Goal: Information Seeking & Learning: Learn about a topic

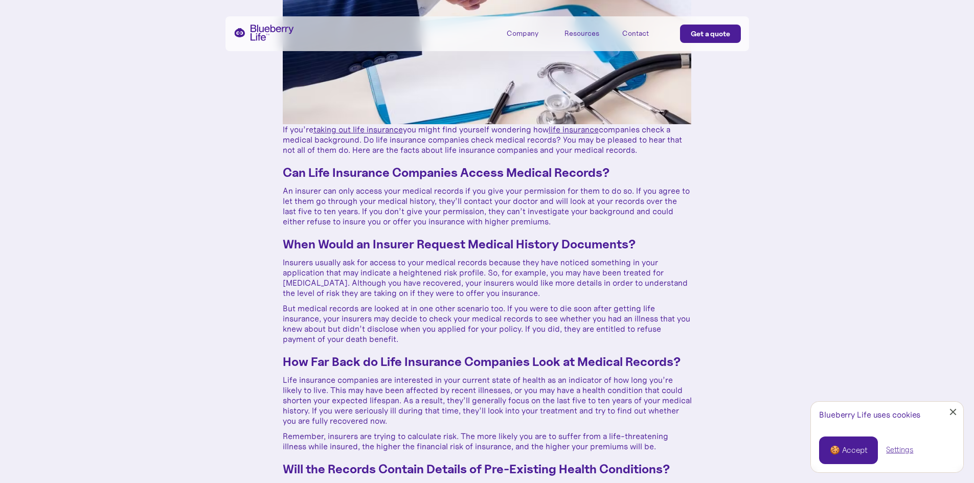
scroll to position [256, 0]
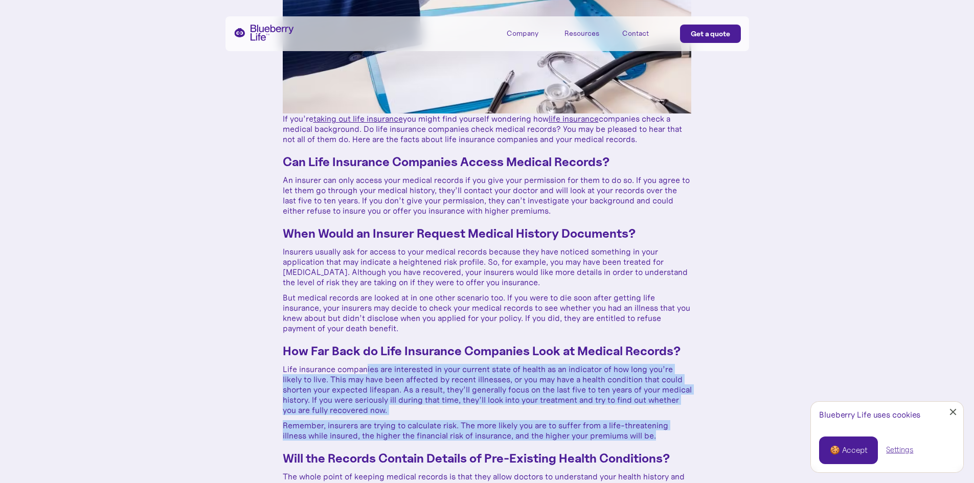
drag, startPoint x: 375, startPoint y: 371, endPoint x: 677, endPoint y: 432, distance: 308.2
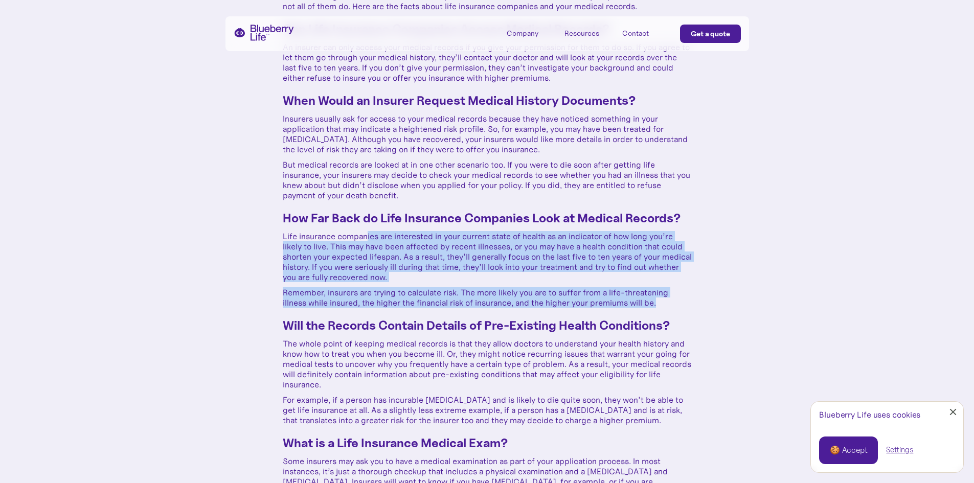
scroll to position [409, 0]
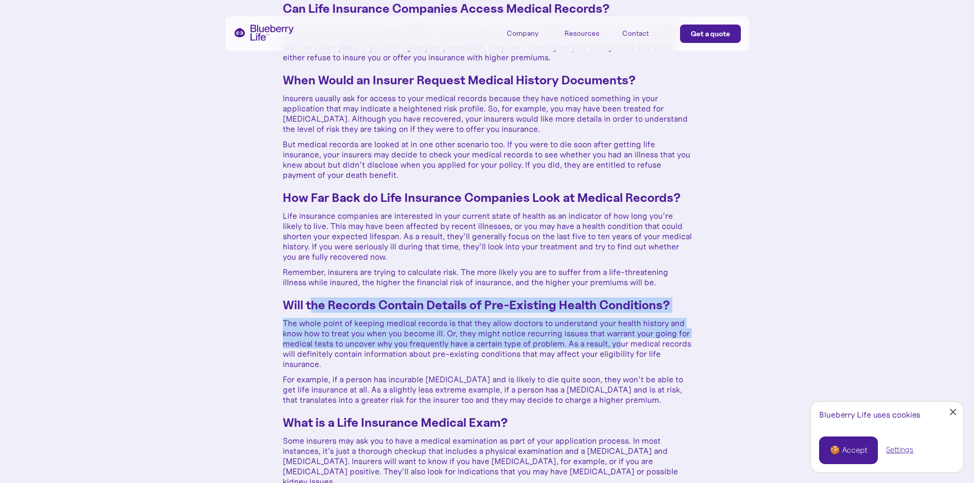
drag, startPoint x: 311, startPoint y: 301, endPoint x: 633, endPoint y: 342, distance: 325.1
click at [633, 342] on div "If you’re taking out life insurance you might find yourself wondering how life …" at bounding box center [487, 425] width 409 height 931
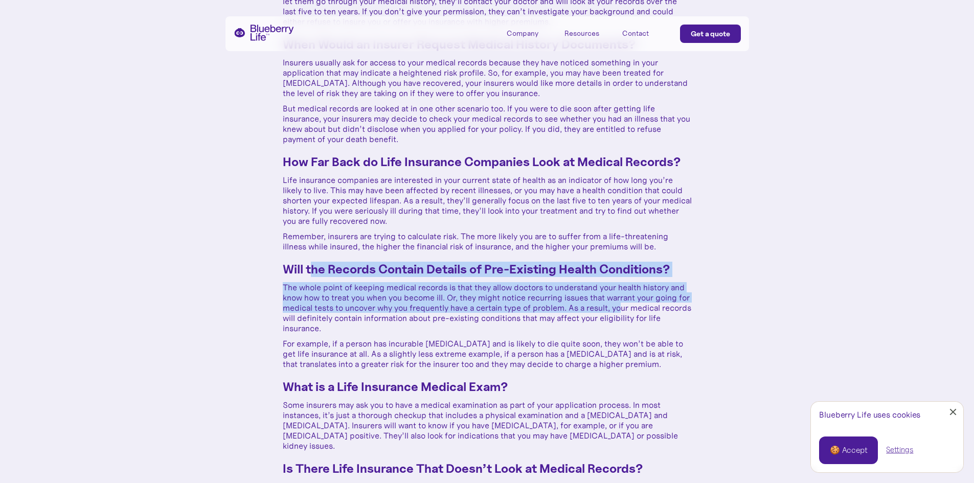
scroll to position [460, 0]
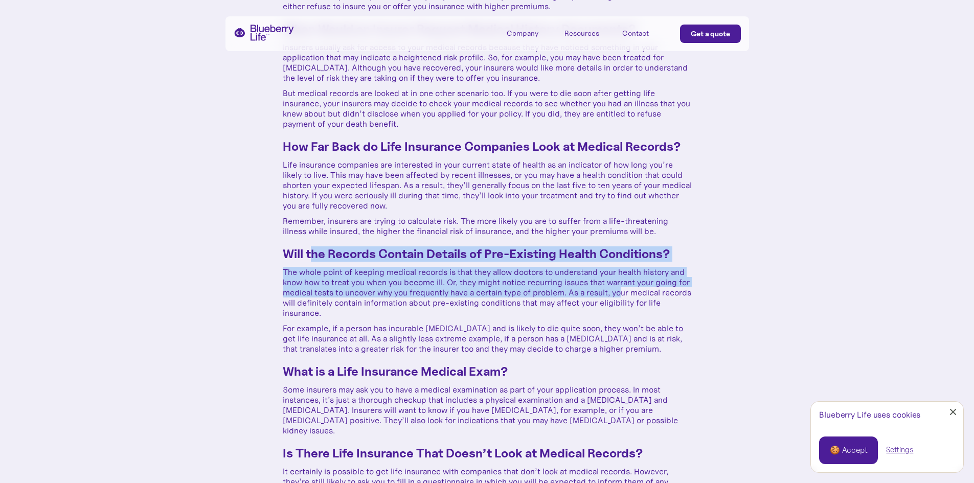
click at [384, 295] on p "The whole point of keeping medical records is that they allow doctors to unders…" at bounding box center [487, 292] width 409 height 51
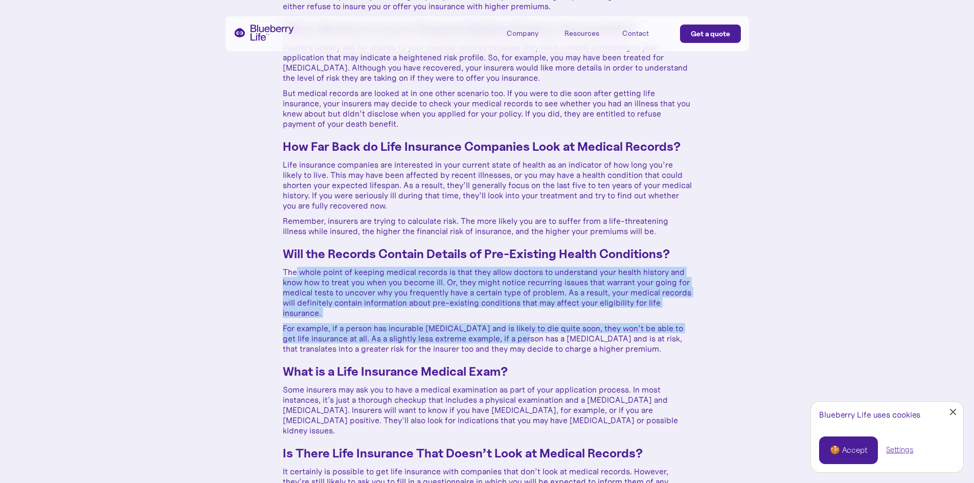
drag, startPoint x: 295, startPoint y: 270, endPoint x: 526, endPoint y: 349, distance: 244.0
click at [535, 342] on div "If you’re taking out life insurance you might find yourself wondering how life …" at bounding box center [487, 374] width 409 height 931
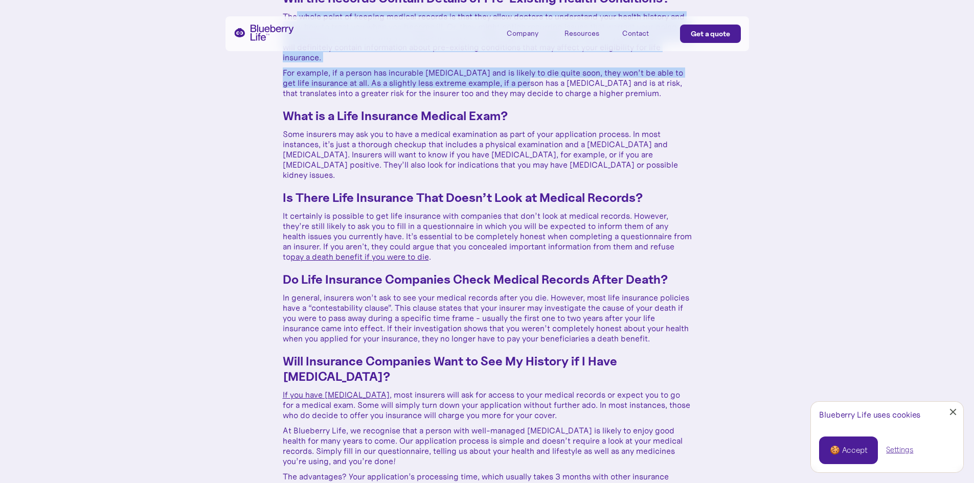
scroll to position [818, 0]
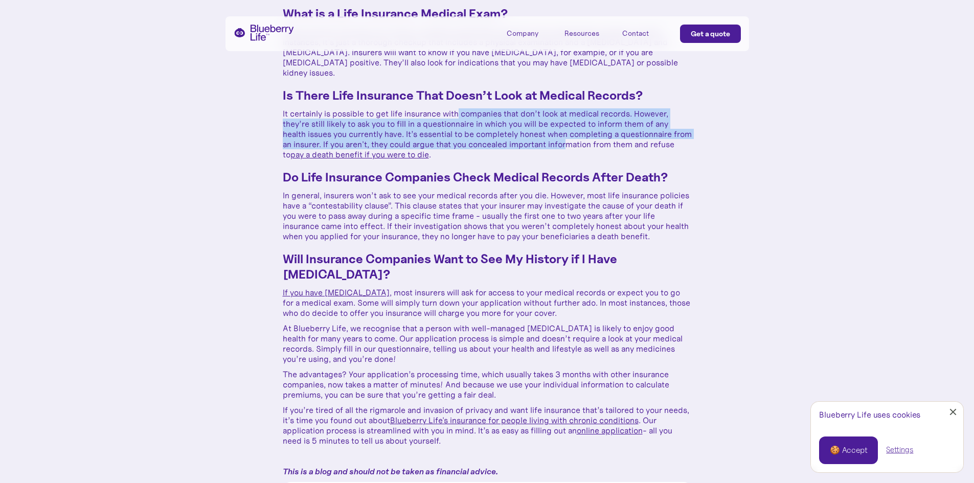
drag, startPoint x: 467, startPoint y: 108, endPoint x: 586, endPoint y: 132, distance: 121.6
click at [586, 132] on p "It certainly is possible to get life insurance with companies that don’t look a…" at bounding box center [487, 133] width 409 height 51
click at [526, 128] on p "It certainly is possible to get life insurance with companies that don’t look a…" at bounding box center [487, 133] width 409 height 51
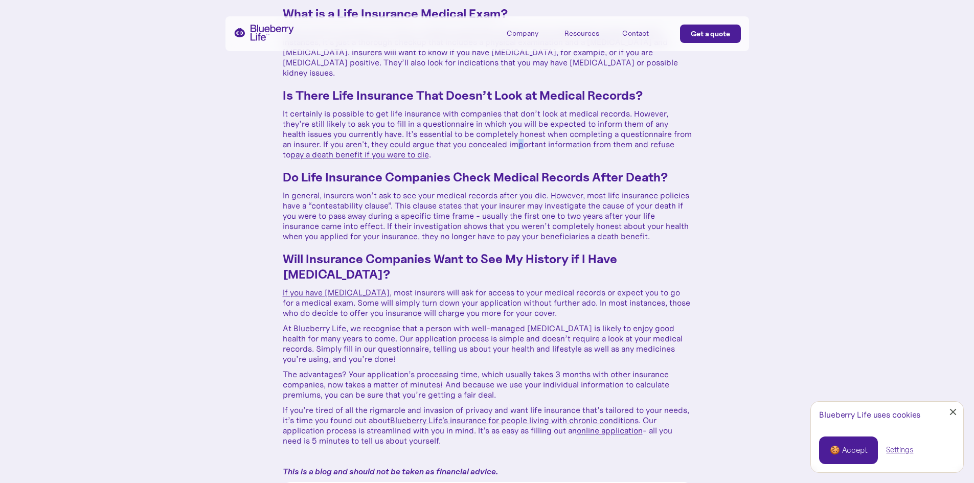
click at [540, 133] on p "It certainly is possible to get life insurance with companies that don’t look a…" at bounding box center [487, 133] width 409 height 51
click at [376, 190] on p "In general, insurers won’t ask to see your medical records after you die. Howev…" at bounding box center [487, 215] width 409 height 51
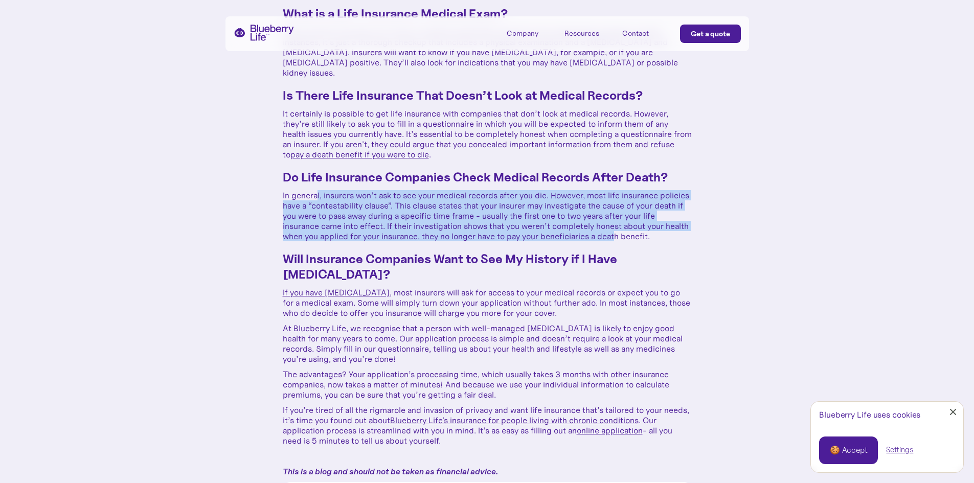
drag, startPoint x: 317, startPoint y: 188, endPoint x: 616, endPoint y: 226, distance: 301.4
click at [616, 226] on p "In general, insurers won’t ask to see your medical records after you die. Howev…" at bounding box center [487, 215] width 409 height 51
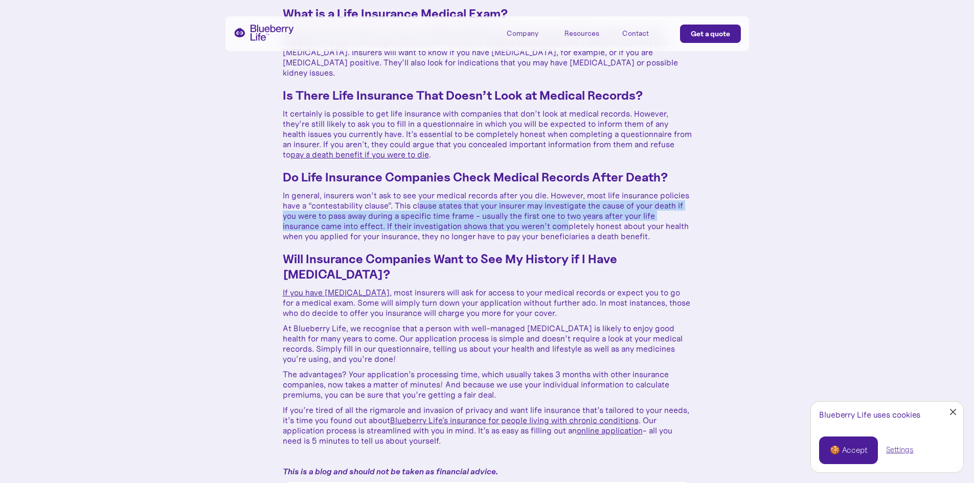
drag, startPoint x: 433, startPoint y: 197, endPoint x: 566, endPoint y: 213, distance: 133.8
click at [566, 213] on p "In general, insurers won’t ask to see your medical records after you die. Howev…" at bounding box center [487, 215] width 409 height 51
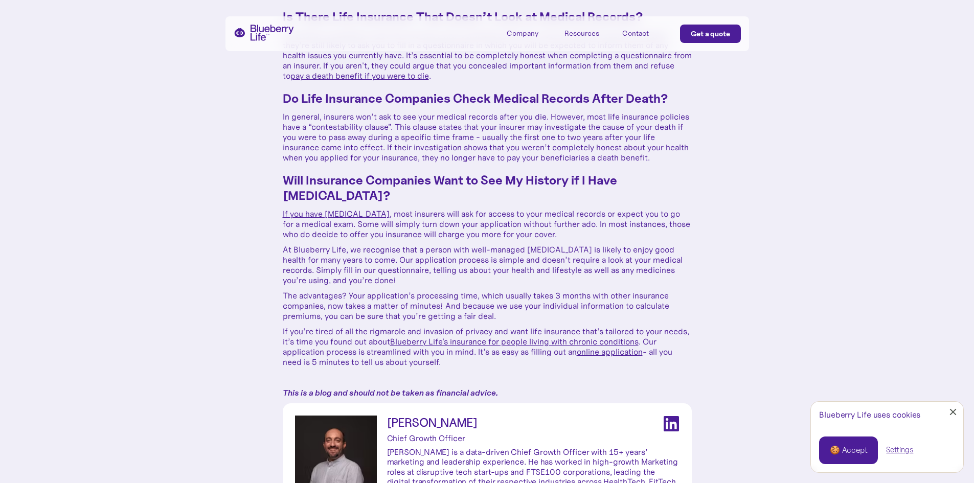
scroll to position [1022, 0]
